Goal: Find specific page/section: Find specific page/section

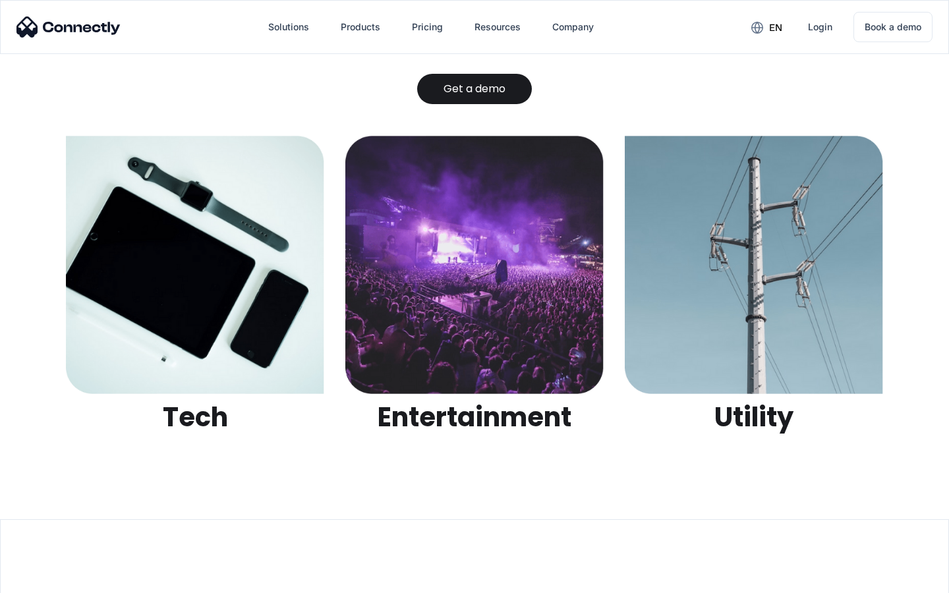
scroll to position [4158, 0]
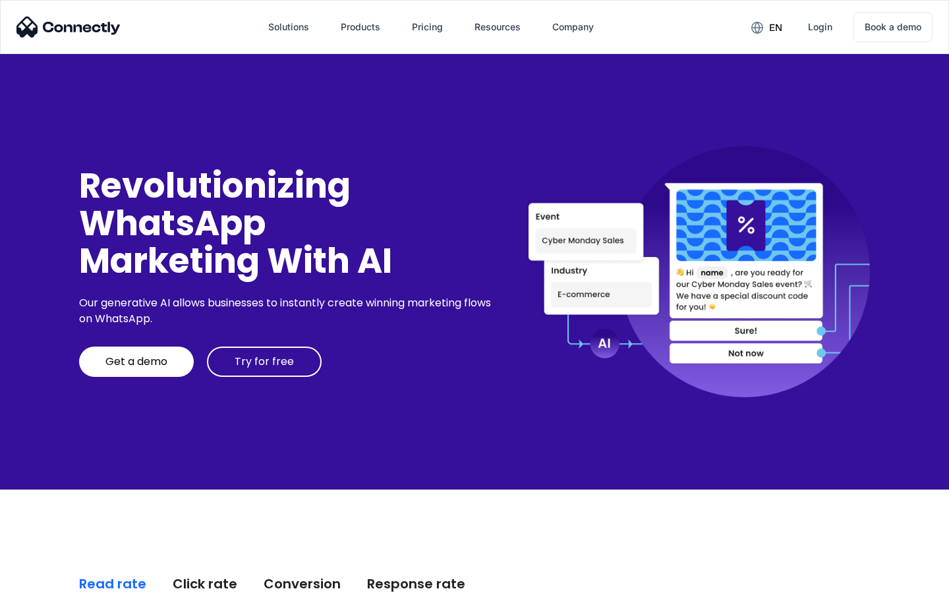
scroll to position [3356, 0]
